Goal: Transaction & Acquisition: Purchase product/service

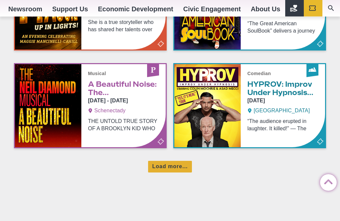
scroll to position [479, 0]
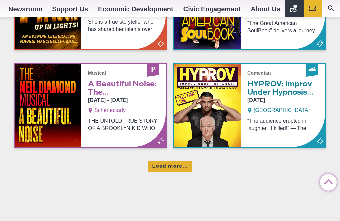
click at [170, 172] on div "Load more..." at bounding box center [170, 166] width 44 height 12
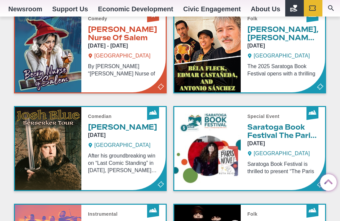
scroll to position [631, 0]
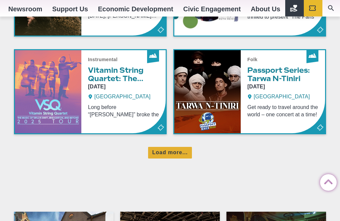
click at [177, 157] on div "Load more..." at bounding box center [170, 153] width 44 height 12
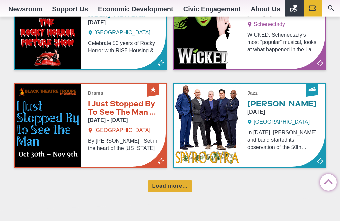
scroll to position [1045, 0]
click at [170, 192] on div "Load more..." at bounding box center [170, 186] width 44 height 12
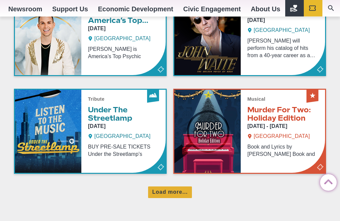
scroll to position [1333, 0]
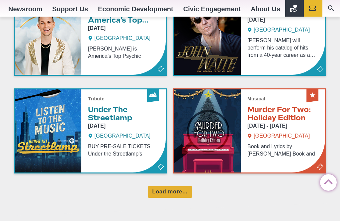
click at [172, 197] on div "Load more..." at bounding box center [170, 192] width 44 height 12
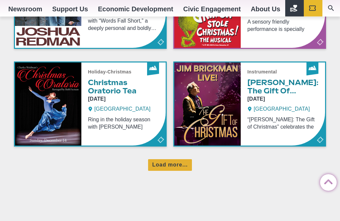
scroll to position [1649, 0]
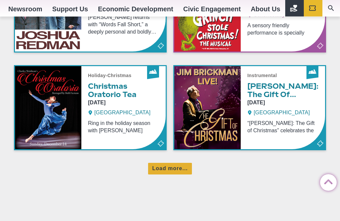
click at [173, 173] on div "Load more..." at bounding box center [170, 169] width 44 height 12
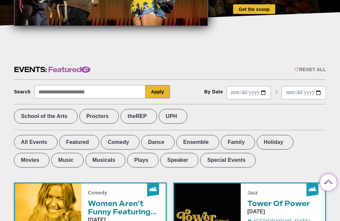
scroll to position [164, 0]
click at [85, 166] on label "Musicals" at bounding box center [105, 160] width 40 height 15
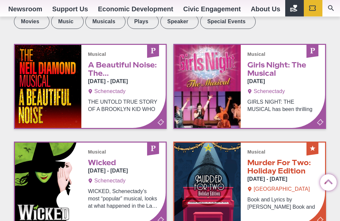
scroll to position [303, 0]
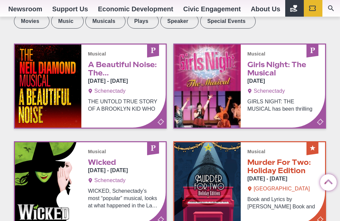
click at [278, 116] on link "Info & Tickets" at bounding box center [249, 86] width 151 height 83
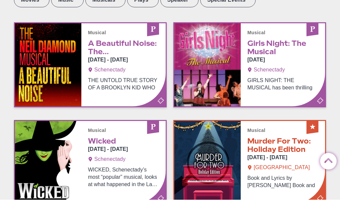
scroll to position [325, 0]
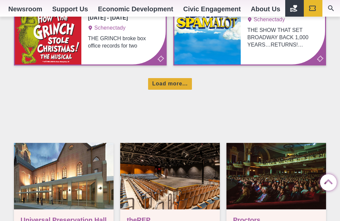
scroll to position [548, 0]
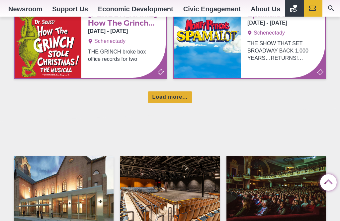
click at [174, 102] on div "Load more..." at bounding box center [170, 97] width 44 height 12
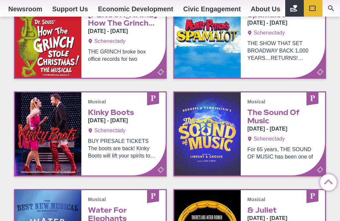
click at [124, 171] on link "Info & Tickets" at bounding box center [90, 133] width 151 height 83
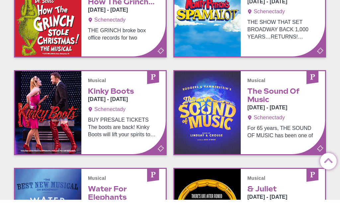
scroll to position [570, 0]
